Goal: Information Seeking & Learning: Learn about a topic

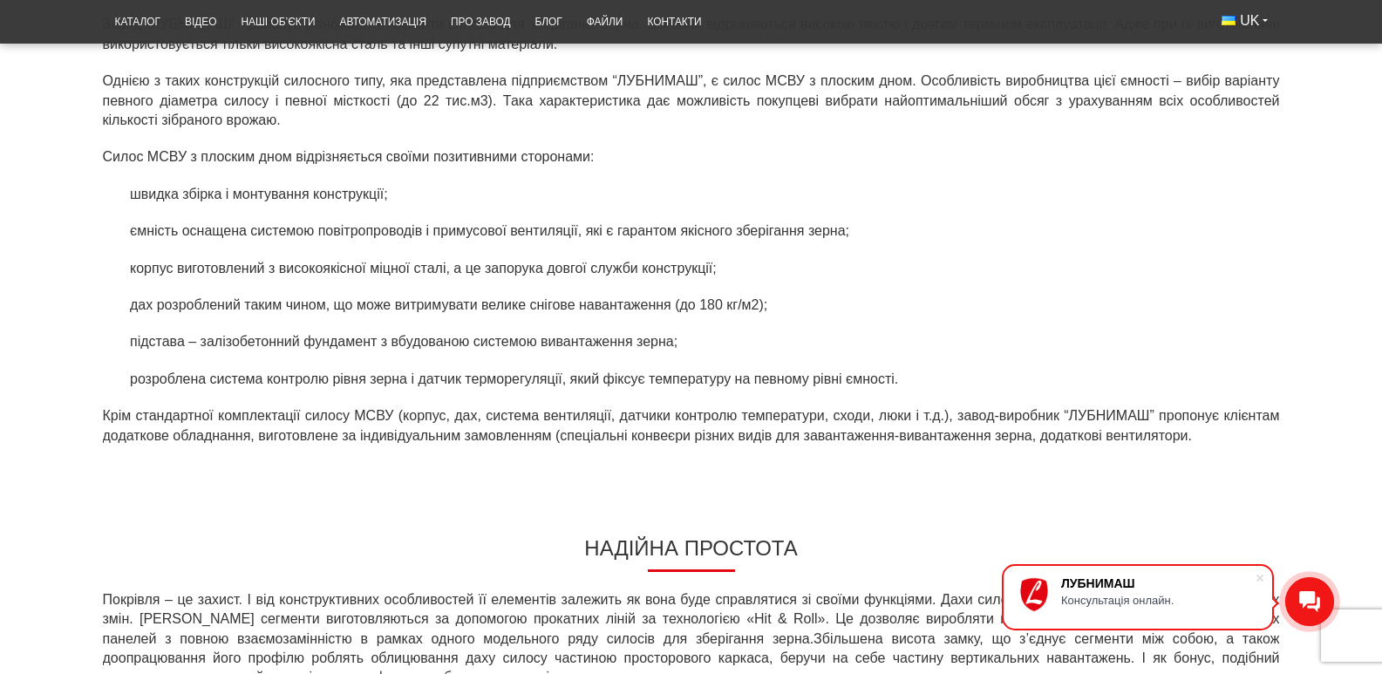
scroll to position [872, 0]
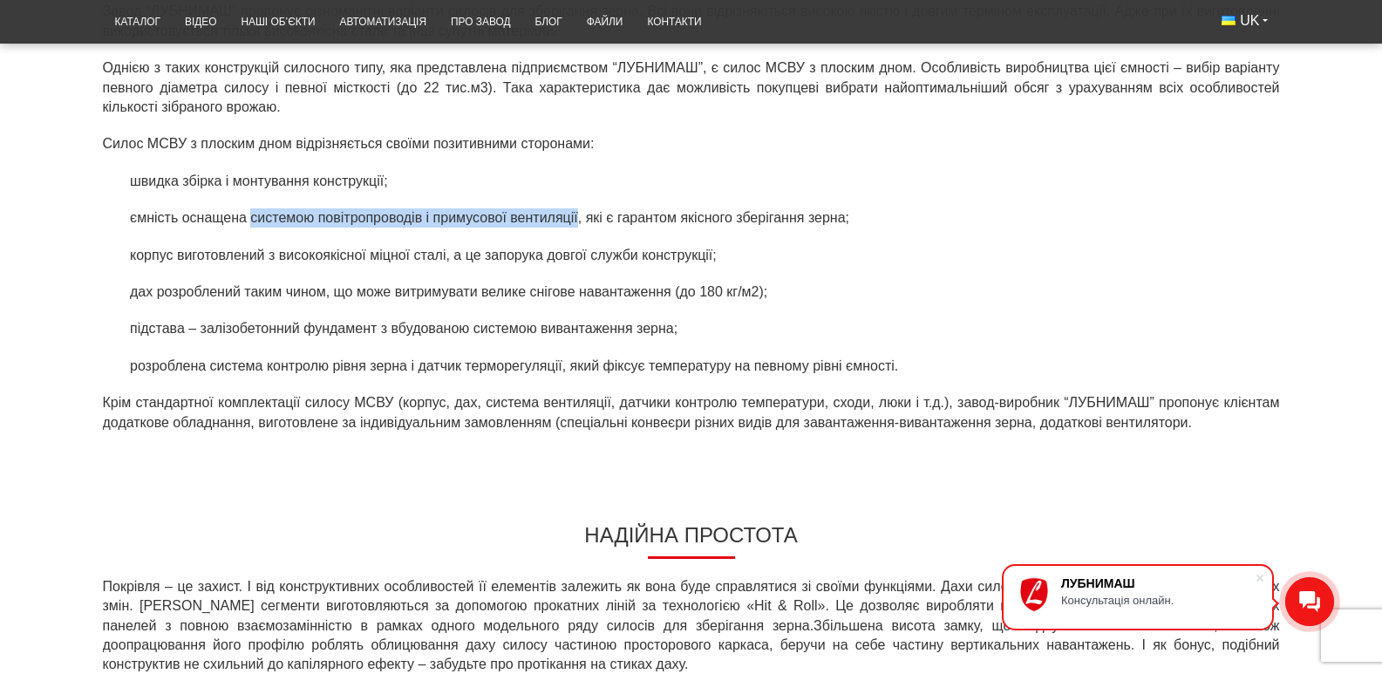
drag, startPoint x: 186, startPoint y: 245, endPoint x: 511, endPoint y: 244, distance: 325.3
click at [511, 228] on li "ємність оснащена системою повітропроводів і примусової вентиляції, які є гарант…" at bounding box center [702, 217] width 1156 height 19
click at [195, 303] on ul "швидка збірка і монтування конструкції; ємність оснащена системою повітропровод…" at bounding box center [691, 274] width 1177 height 204
drag, startPoint x: 59, startPoint y: 282, endPoint x: 103, endPoint y: 283, distance: 43.6
click at [124, 265] on li "корпус виготовлений з високоякісної міцної сталі, а це запорука довгої служби к…" at bounding box center [702, 255] width 1156 height 19
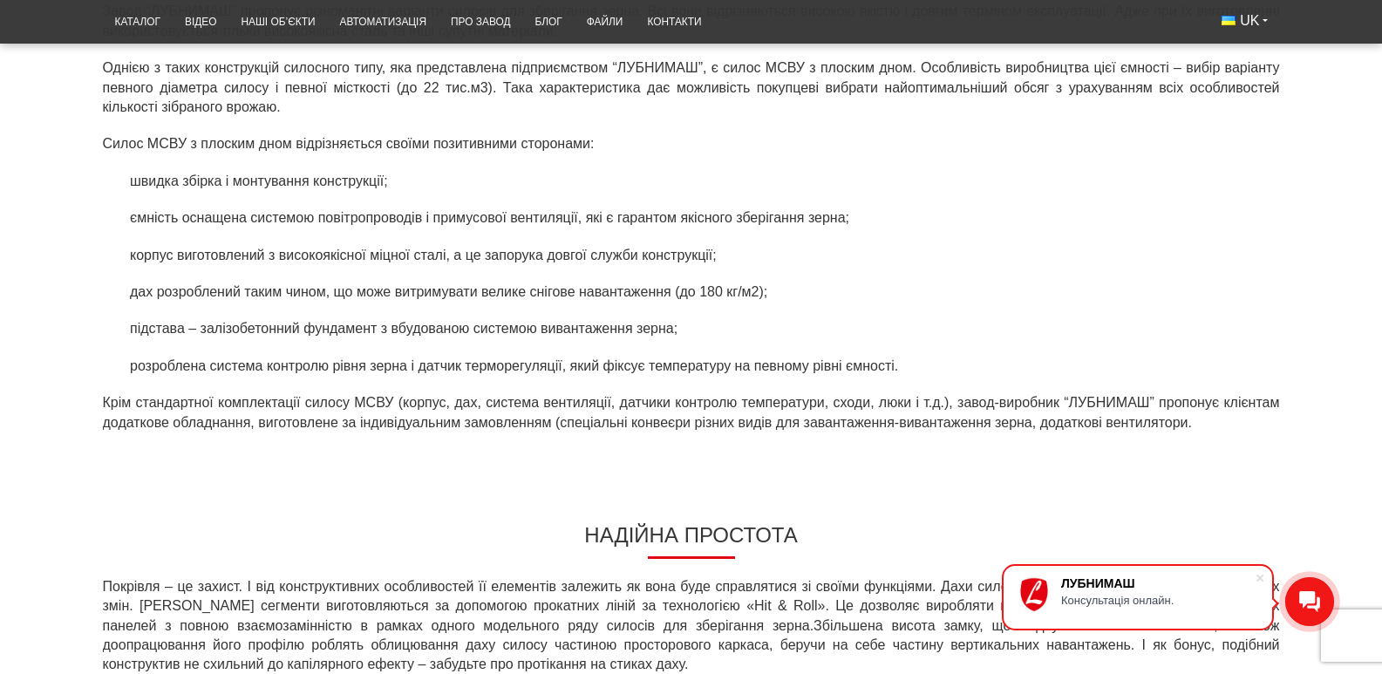
click at [124, 338] on li "підстава – залізобетонний фундамент з вбудованою системою вивантаження зерна;" at bounding box center [702, 328] width 1156 height 19
click at [171, 338] on li "підстава – залізобетонний фундамент з вбудованою системою вивантаження зерна;" at bounding box center [702, 328] width 1156 height 19
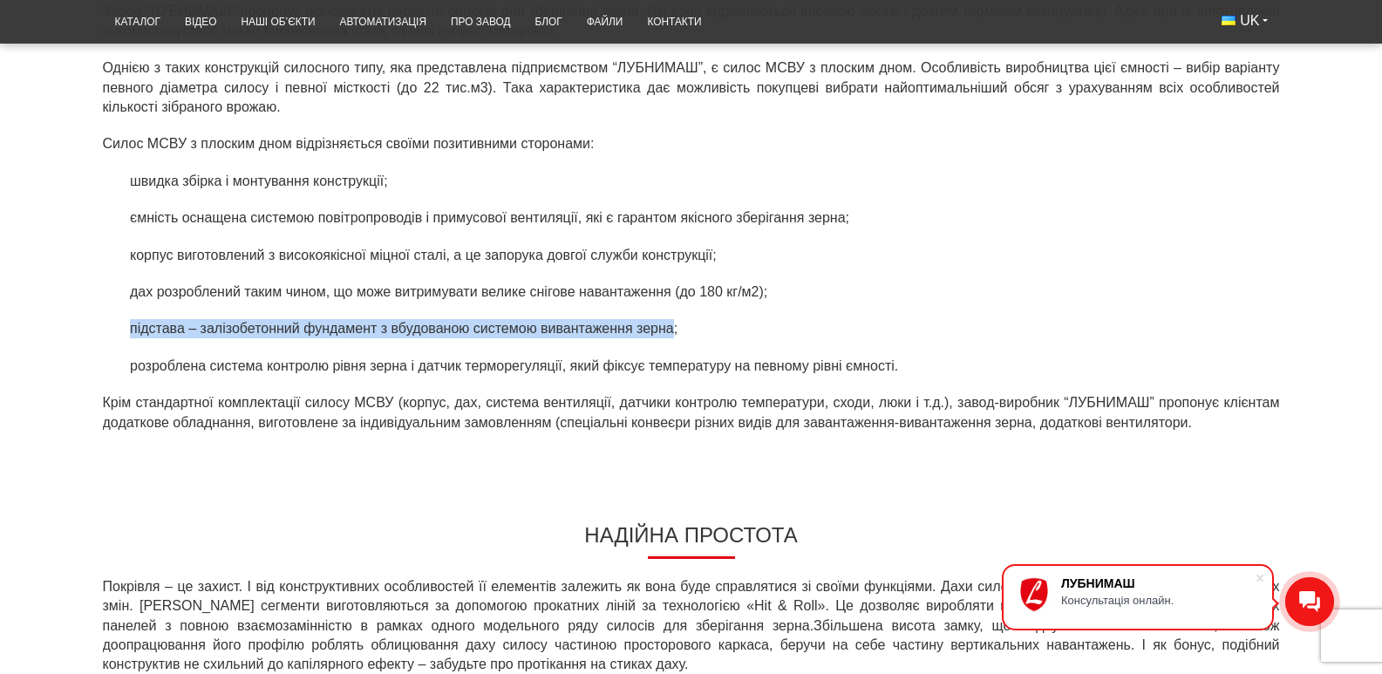
drag, startPoint x: 62, startPoint y: 358, endPoint x: 603, endPoint y: 354, distance: 541.6
click at [603, 338] on li "підстава – залізобетонний фундамент з вбудованою системою вивантаження зерна;" at bounding box center [702, 328] width 1156 height 19
copy li "підстава – залізобетонний фундамент з вбудованою системою вивантаження зерна"
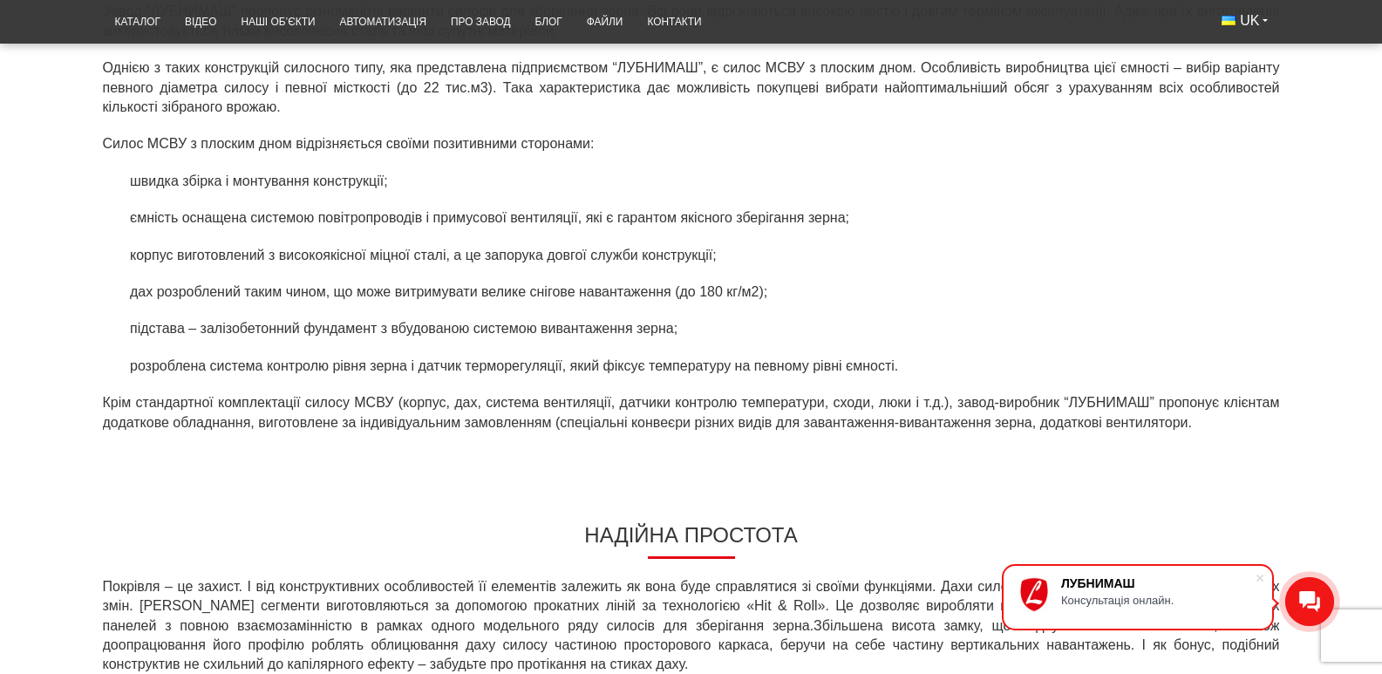
click at [104, 412] on div "Конструкція силосного типу МСВУ з плоским дном Завод “ЛУБНИМАШ” пропонує різном…" at bounding box center [691, 199] width 1177 height 501
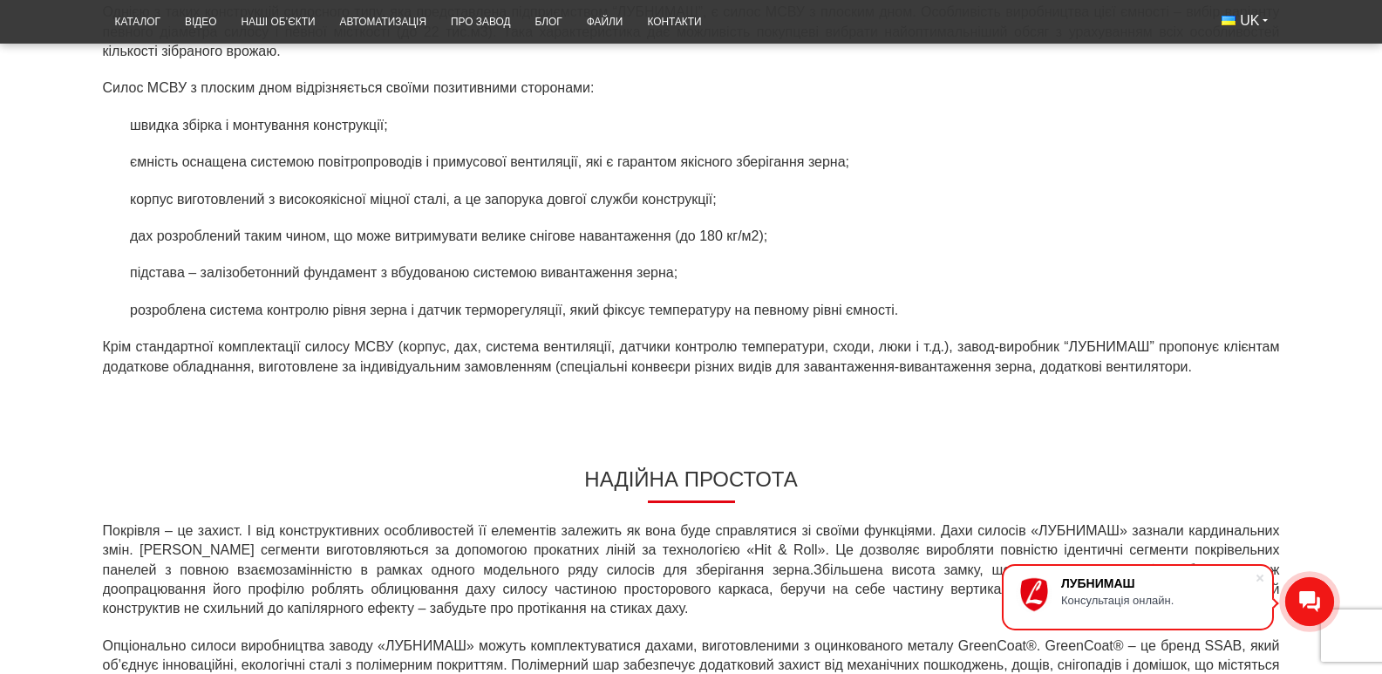
scroll to position [959, 0]
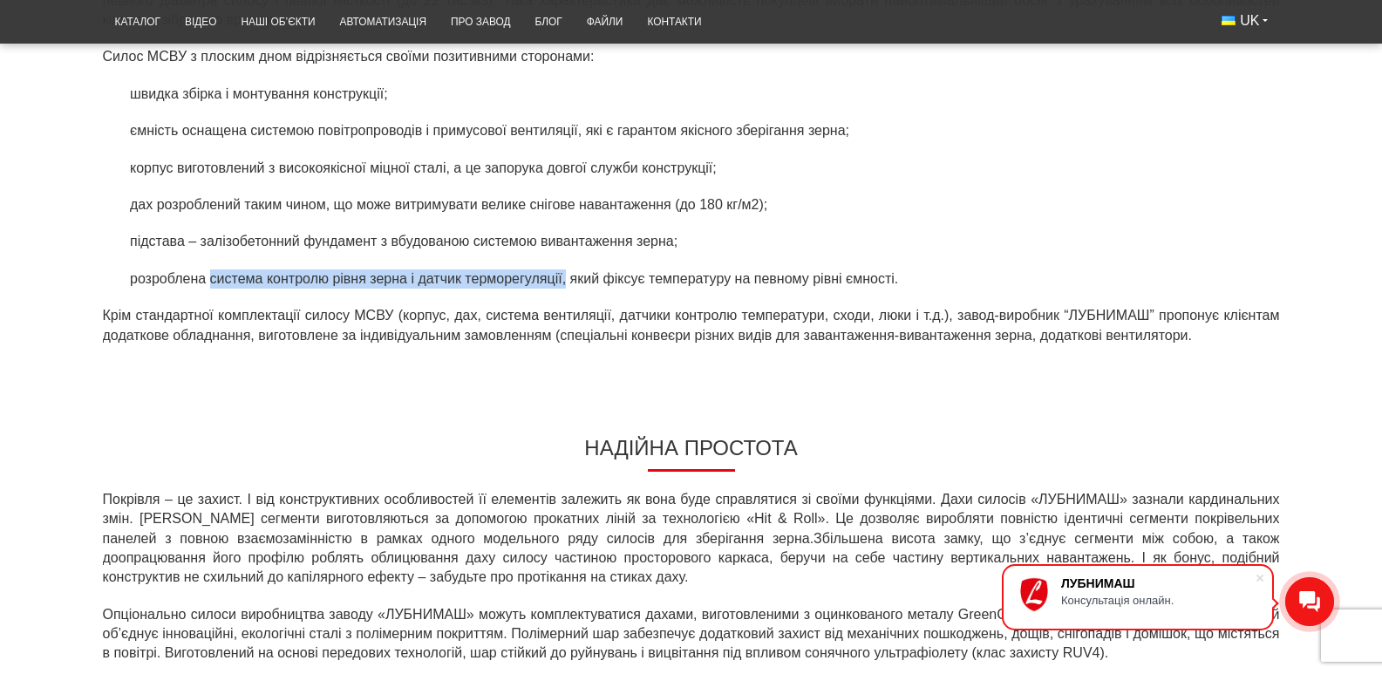
drag, startPoint x: 143, startPoint y: 303, endPoint x: 496, endPoint y: 308, distance: 353.2
click at [496, 289] on li "розроблена система контролю рівня зерна і датчик терморегуляції, який фіксує те…" at bounding box center [702, 278] width 1156 height 19
click at [455, 289] on li "розроблена система контролю рівня зерна і датчик терморегуляції, який фіксує те…" at bounding box center [702, 278] width 1156 height 19
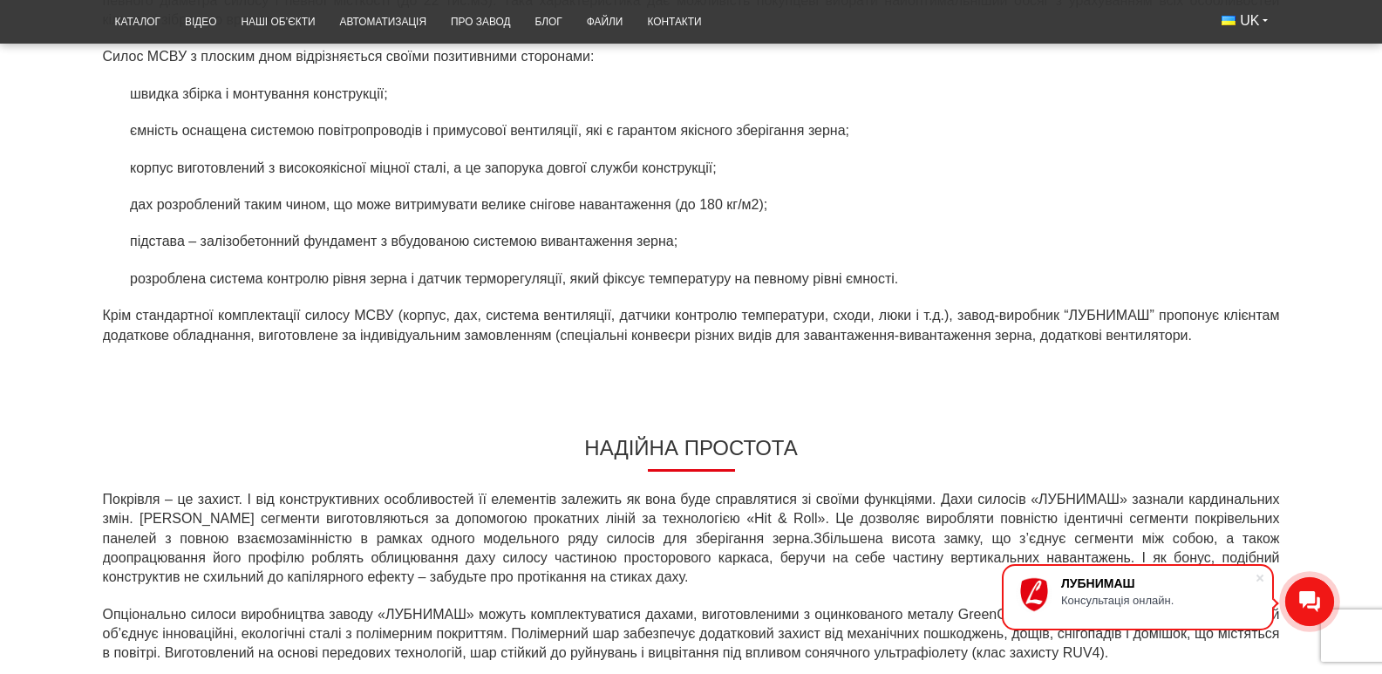
drag, startPoint x: 242, startPoint y: 312, endPoint x: 206, endPoint y: 304, distance: 37.5
click at [242, 289] on li "розроблена система контролю рівня зерна і датчик терморегуляції, який фіксує те…" at bounding box center [702, 278] width 1156 height 19
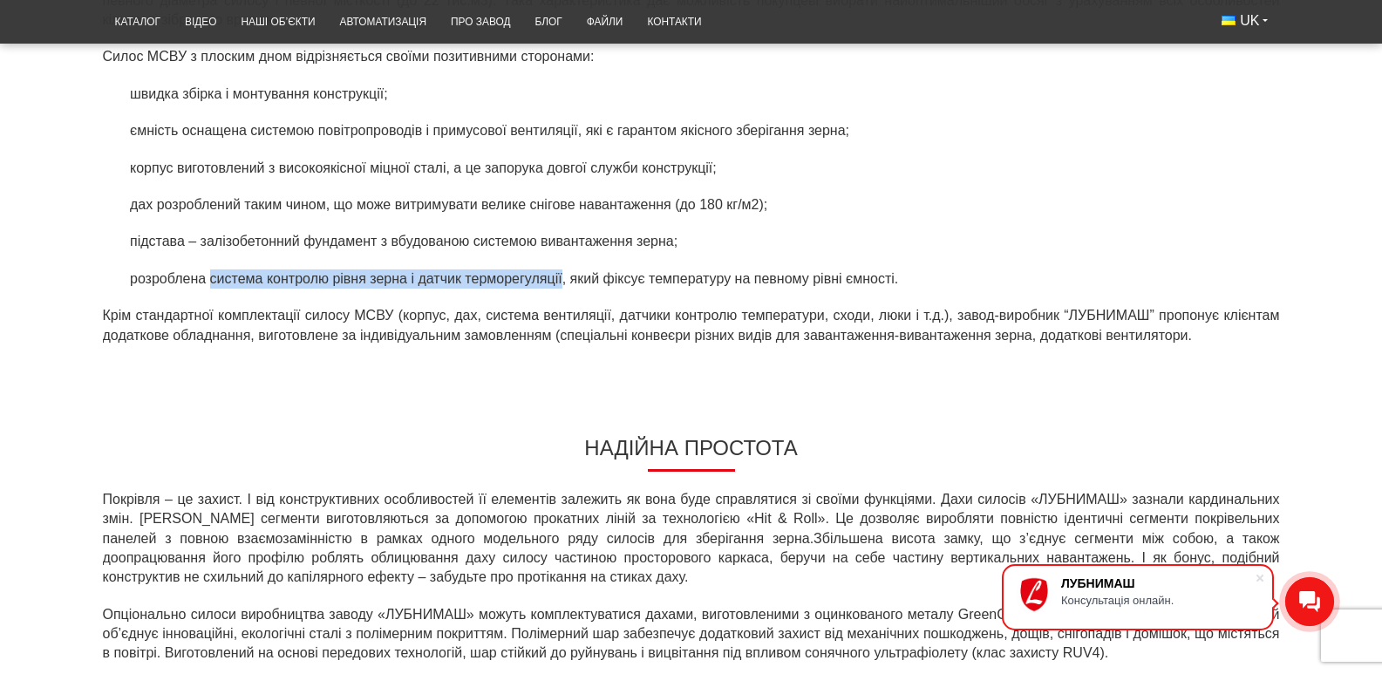
drag, startPoint x: 145, startPoint y: 309, endPoint x: 494, endPoint y: 305, distance: 349.7
click at [494, 289] on li "розроблена система контролю рівня зерна і датчик терморегуляції, який фіксує те…" at bounding box center [702, 278] width 1156 height 19
copy li "система контролю рівня зерна і датчик терморегуляції"
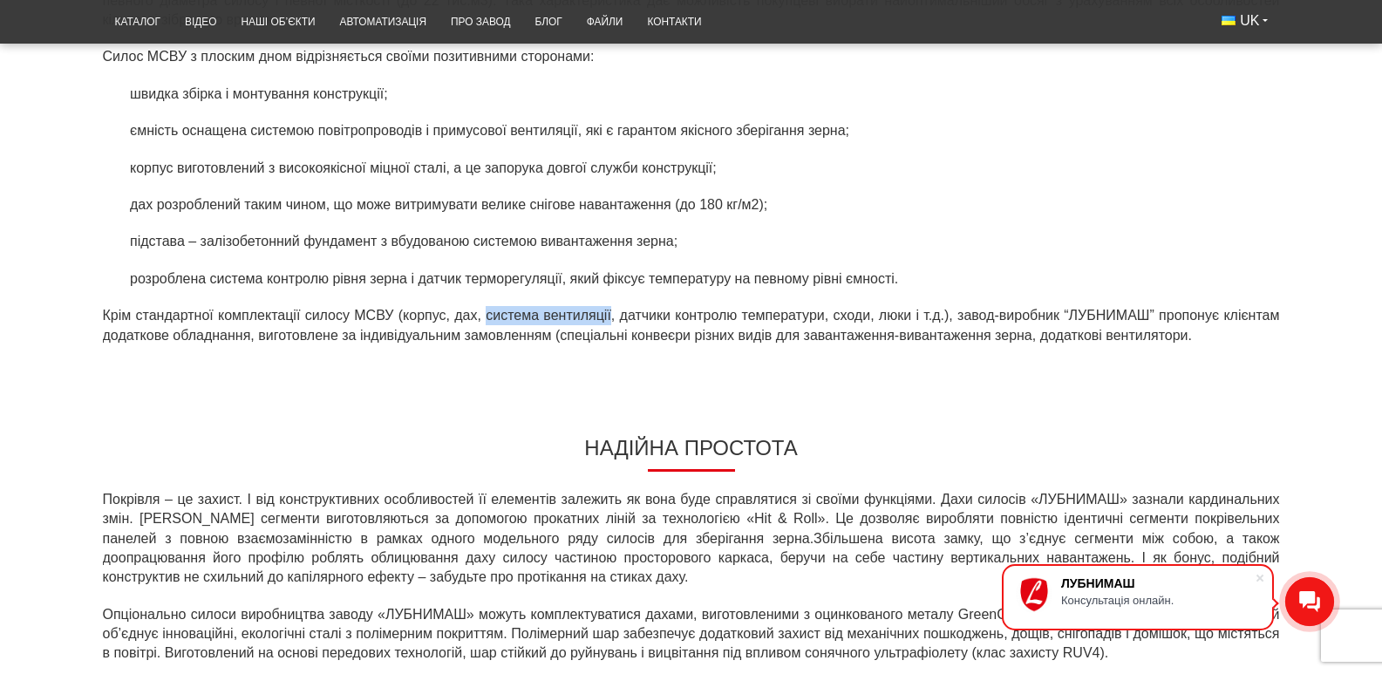
drag, startPoint x: 443, startPoint y: 344, endPoint x: 569, endPoint y: 348, distance: 125.7
click at [569, 345] on p "Крім стандартної комплектації силосу МСВУ (корпус, дах, система вентиляції, дат…" at bounding box center [691, 325] width 1177 height 39
drag, startPoint x: 805, startPoint y: 339, endPoint x: 924, endPoint y: 341, distance: 118.6
click at [924, 341] on p "Крім стандартної комплектації силосу МСВУ (корпус, дах, система вентиляції, дат…" at bounding box center [691, 325] width 1177 height 39
copy p "сходи, люки і т.д."
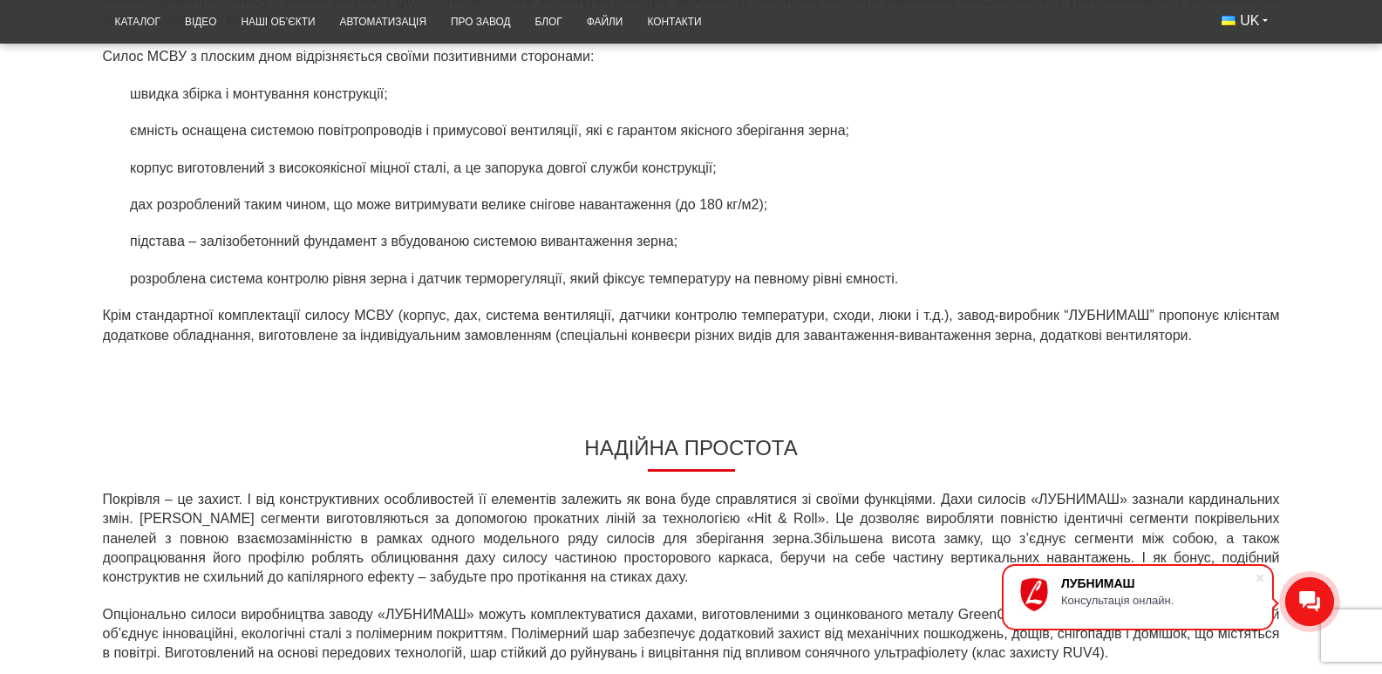
click at [634, 345] on p "Крім стандартної комплектації силосу МСВУ (корпус, дах, система вентиляції, дат…" at bounding box center [691, 325] width 1177 height 39
drag, startPoint x: 443, startPoint y: 344, endPoint x: 924, endPoint y: 337, distance: 481.5
click at [924, 337] on p "Крім стандартної комплектації силосу МСВУ (корпус, дах, система вентиляції, дат…" at bounding box center [691, 325] width 1177 height 39
copy p "система вентиляції, датчики контролю температури, сходи, люки і т.д."
